Goal: Transaction & Acquisition: Purchase product/service

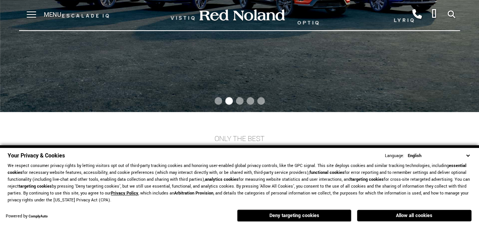
scroll to position [121, 0]
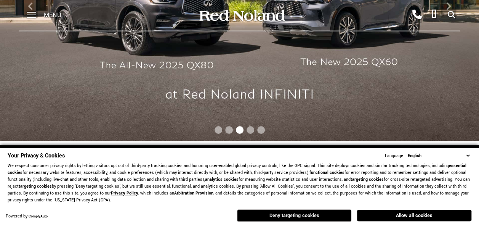
click at [300, 213] on button "Deny targeting cookies" at bounding box center [294, 215] width 114 height 12
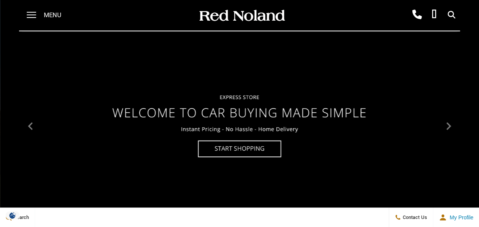
scroll to position [0, 0]
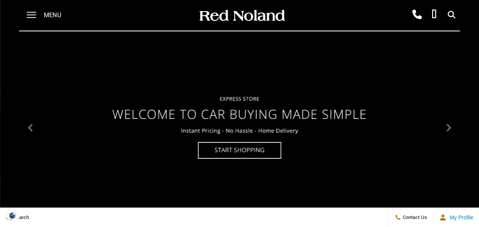
click at [40, 14] on div "Menu" at bounding box center [46, 15] width 55 height 31
click at [35, 13] on span at bounding box center [32, 12] width 10 height 1
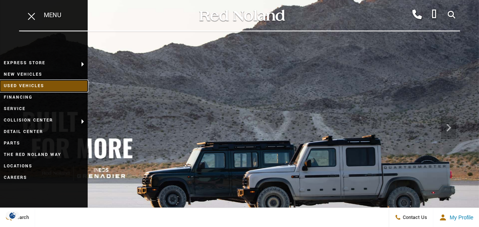
click at [35, 84] on link "Used Vehicles" at bounding box center [44, 85] width 88 height 11
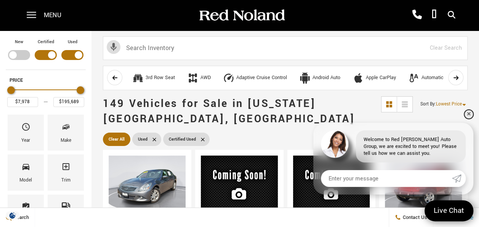
click at [470, 115] on link "✕" at bounding box center [468, 113] width 9 height 9
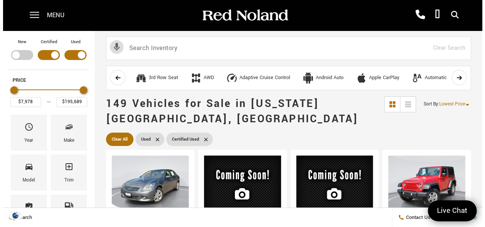
scroll to position [76, 0]
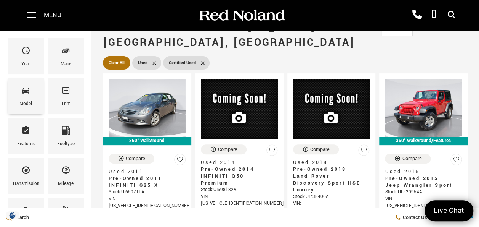
click at [29, 100] on div "Model" at bounding box center [25, 104] width 13 height 8
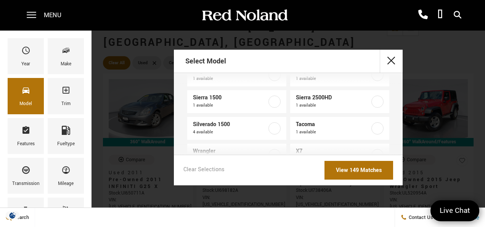
scroll to position [915, 0]
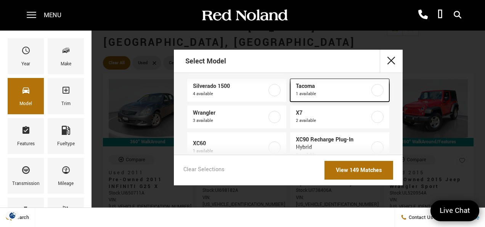
click at [304, 94] on span "1 available" at bounding box center [333, 94] width 75 height 8
type input "$34,447"
checkbox input "true"
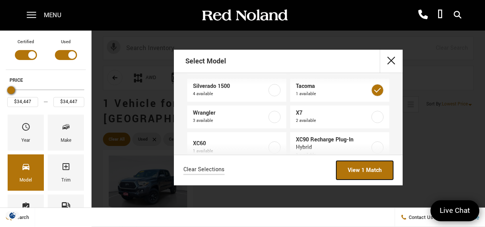
click at [354, 169] on link "View 1 Match" at bounding box center [364, 170] width 57 height 19
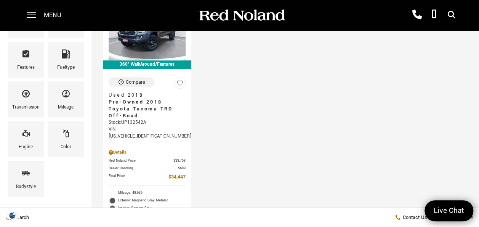
scroll to position [76, 0]
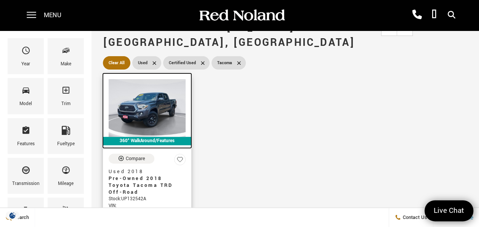
click at [161, 114] on img at bounding box center [147, 108] width 77 height 58
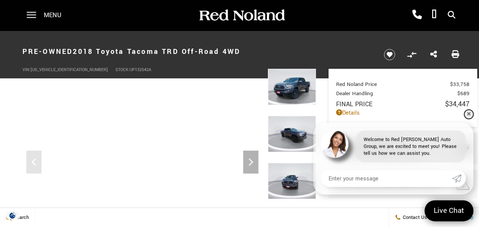
click at [467, 113] on link "✕" at bounding box center [468, 113] width 9 height 9
